Goal: Navigation & Orientation: Understand site structure

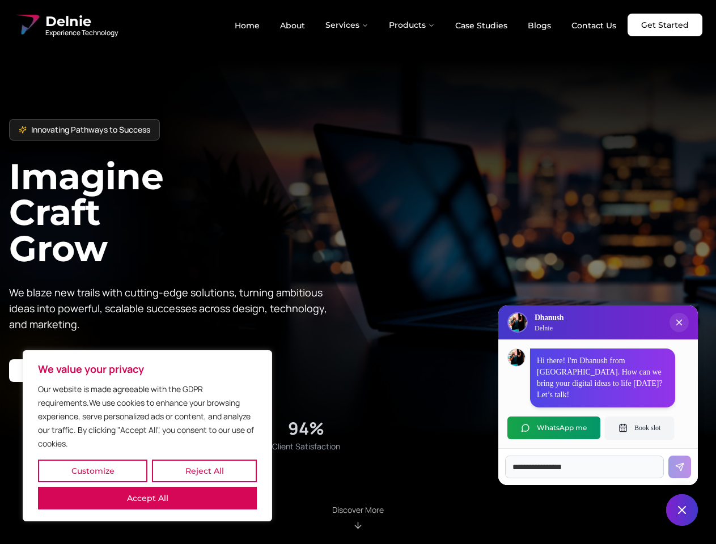
click at [92, 471] on button "Customize" at bounding box center [92, 471] width 109 height 23
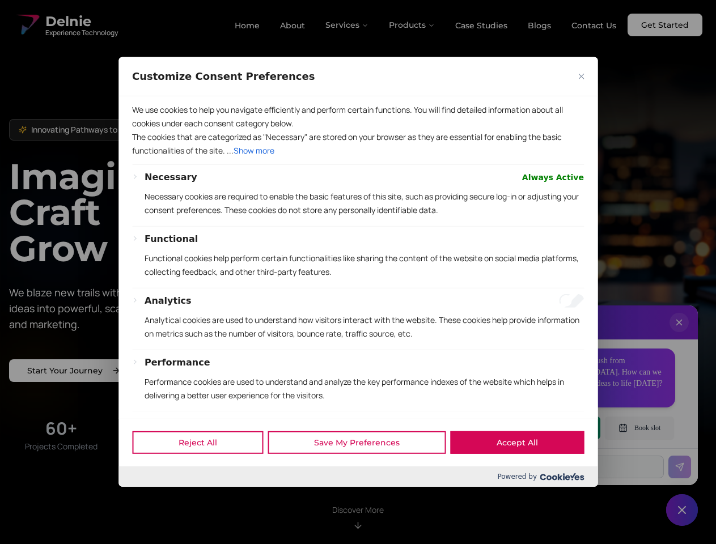
click at [204, 471] on div at bounding box center [358, 272] width 716 height 544
click at [147, 130] on p "We use cookies to help you navigate efficiently and perform certain functions. …" at bounding box center [358, 116] width 452 height 27
click at [358, 158] on p "The cookies that are categorized as "Necessary" are stored on your browser as t…" at bounding box center [358, 143] width 452 height 27
click at [348, 25] on div at bounding box center [358, 272] width 716 height 544
click at [412, 25] on div at bounding box center [358, 272] width 716 height 544
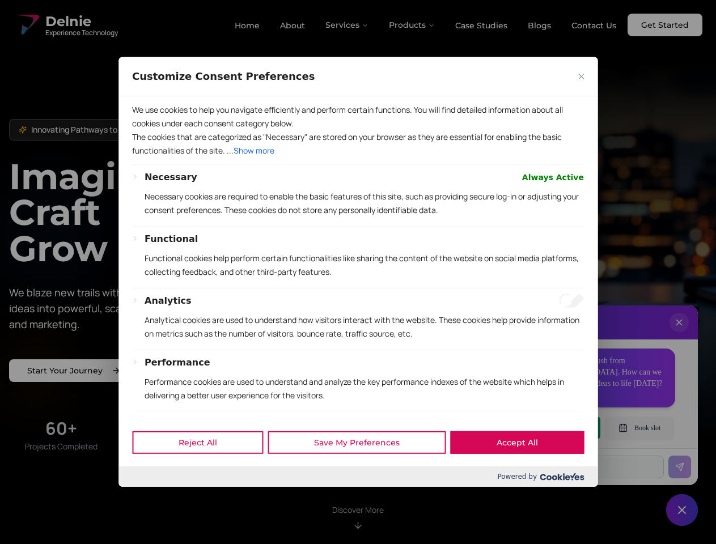
click at [679, 334] on div at bounding box center [358, 272] width 716 height 544
click at [554, 428] on div "Reject All Save My Preferences Accept All" at bounding box center [358, 442] width 479 height 48
click at [640, 428] on div at bounding box center [358, 272] width 716 height 544
click at [682, 510] on div at bounding box center [358, 272] width 716 height 544
